Goal: Task Accomplishment & Management: Manage account settings

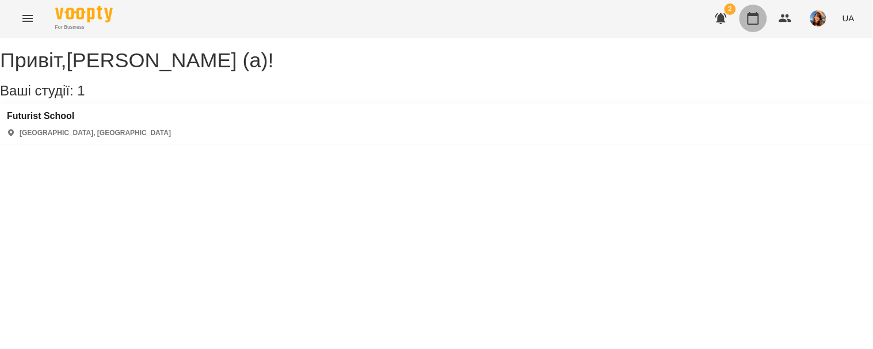
click at [756, 12] on icon "button" at bounding box center [753, 19] width 14 height 14
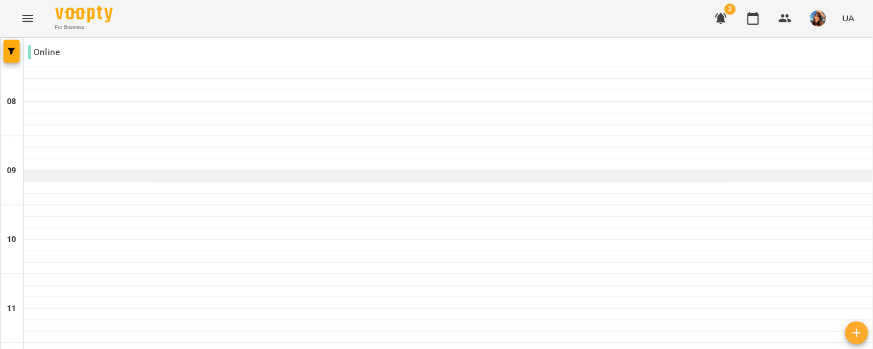
scroll to position [829, 0]
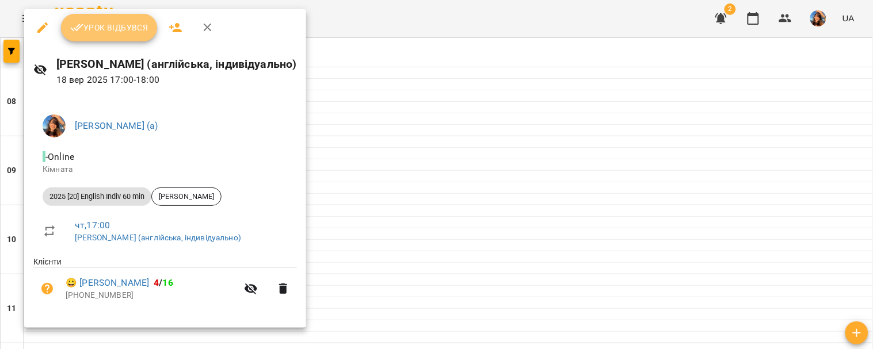
click at [113, 19] on button "Урок відбувся" at bounding box center [109, 28] width 97 height 28
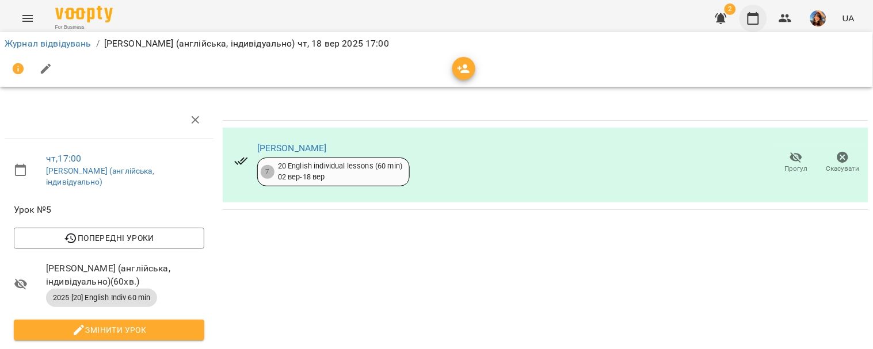
click at [744, 14] on button "button" at bounding box center [753, 19] width 28 height 28
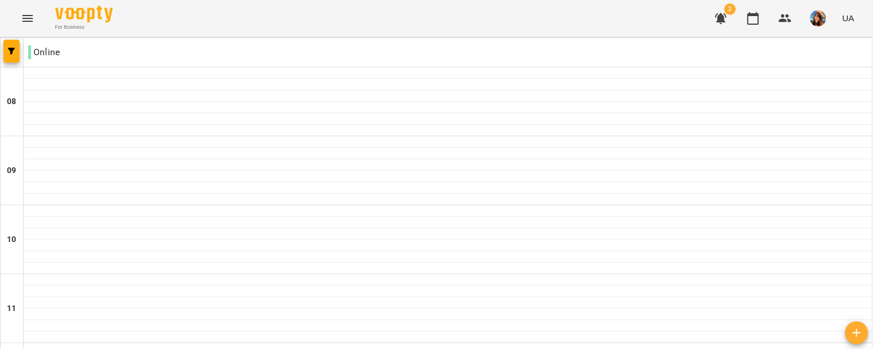
scroll to position [656, 0]
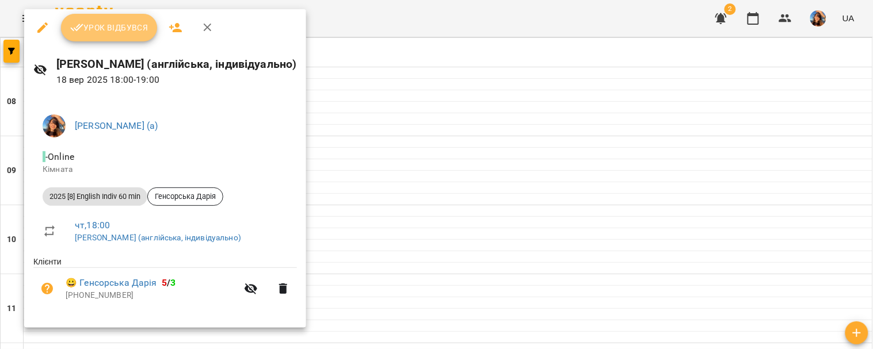
click at [98, 39] on button "Урок відбувся" at bounding box center [109, 28] width 97 height 28
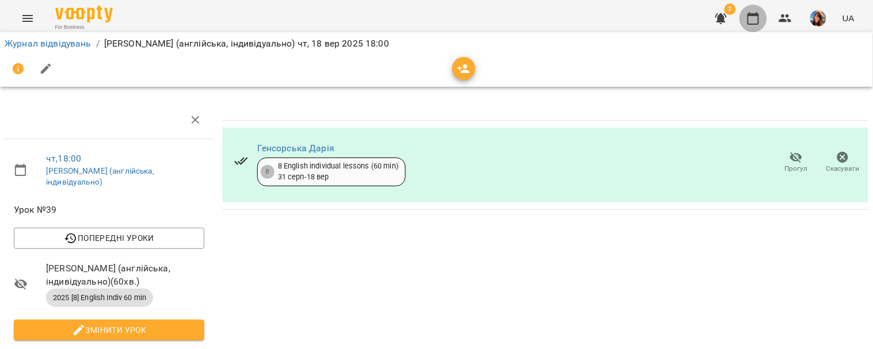
click at [751, 9] on button "button" at bounding box center [753, 19] width 28 height 28
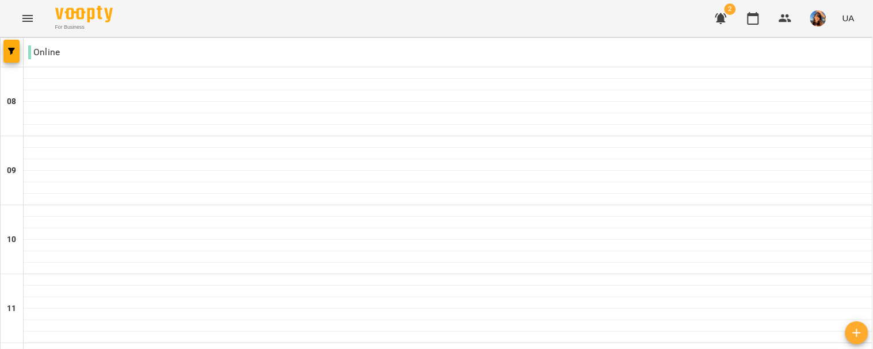
scroll to position [829, 0]
